Goal: Transaction & Acquisition: Book appointment/travel/reservation

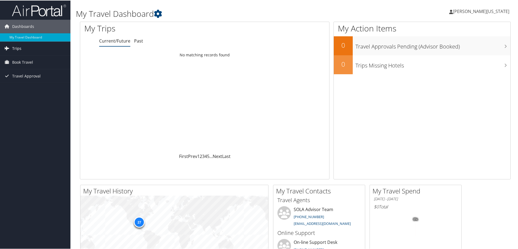
click at [31, 48] on link "Trips" at bounding box center [35, 48] width 70 height 14
click at [26, 86] on span "Book Travel" at bounding box center [22, 86] width 21 height 14
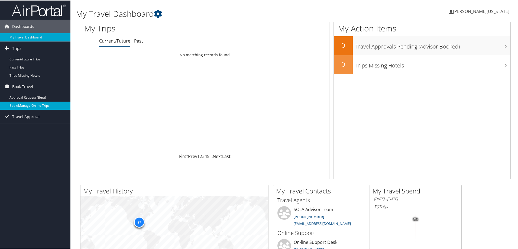
click at [34, 106] on link "Book/Manage Online Trips" at bounding box center [35, 105] width 70 height 8
